Goal: Find specific page/section: Find specific page/section

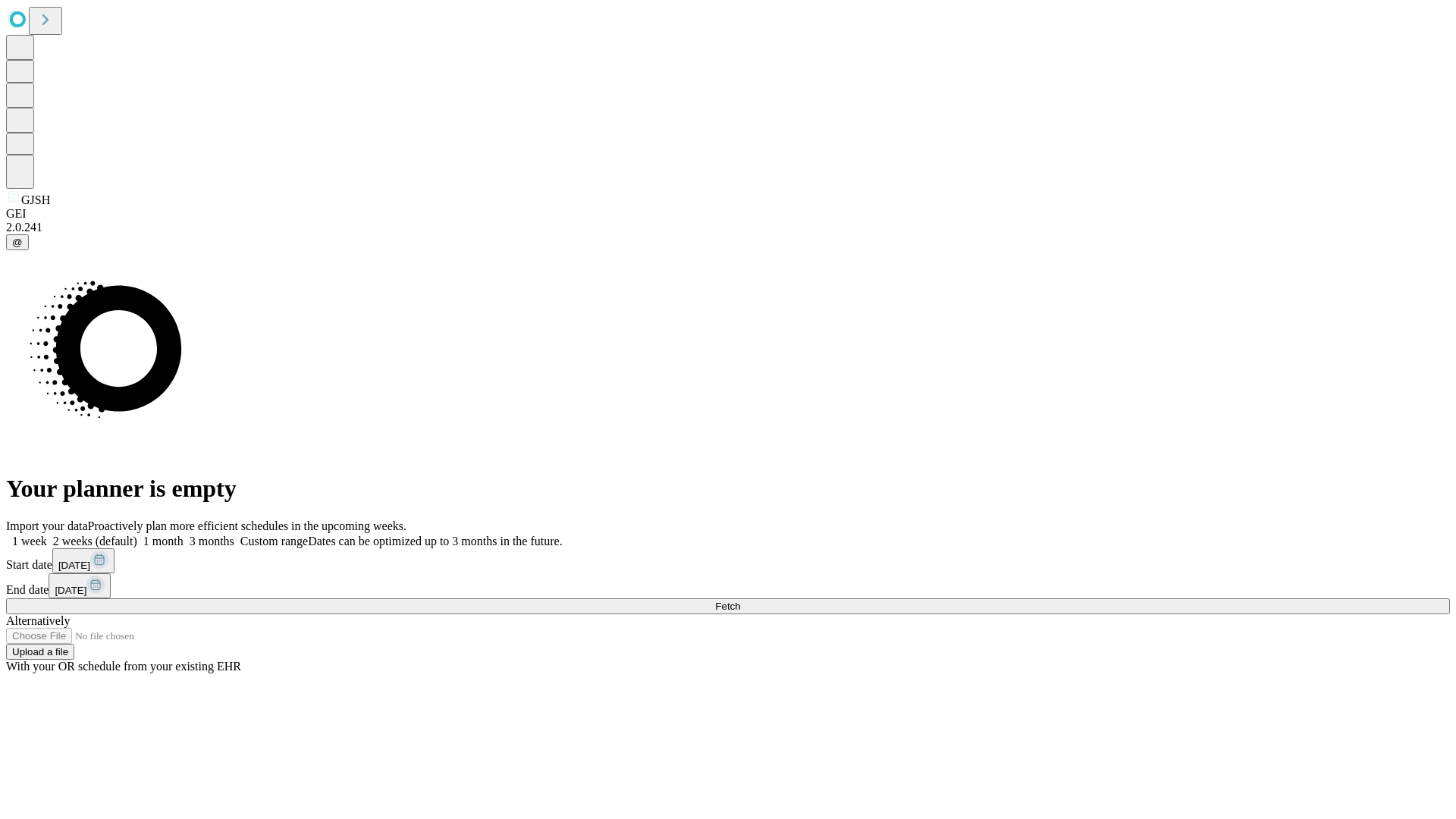
click at [741, 600] on span "Fetch" at bounding box center [728, 605] width 25 height 11
